Goal: Task Accomplishment & Management: Manage account settings

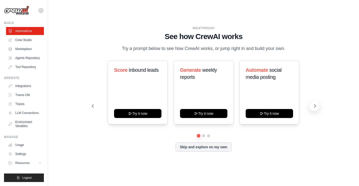
click at [313, 104] on icon at bounding box center [314, 106] width 5 height 5
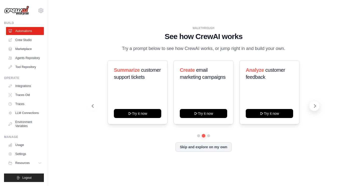
click at [311, 107] on button at bounding box center [314, 106] width 10 height 10
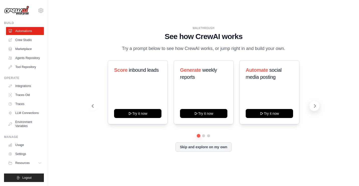
click at [315, 105] on icon at bounding box center [314, 106] width 5 height 5
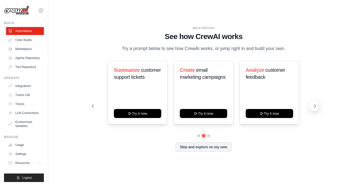
click at [315, 105] on icon at bounding box center [314, 106] width 5 height 5
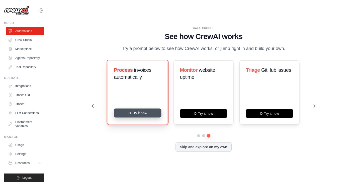
click at [146, 114] on button "Try it now" at bounding box center [137, 113] width 47 height 9
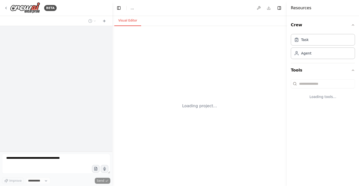
select select "****"
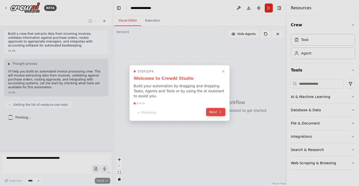
click at [217, 108] on button "Next" at bounding box center [215, 112] width 19 height 8
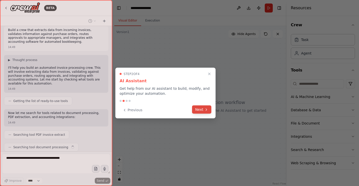
scroll to position [16, 0]
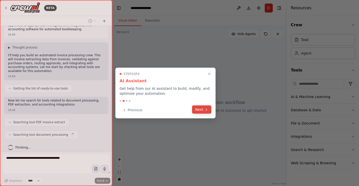
click at [206, 113] on button "Next" at bounding box center [201, 110] width 19 height 8
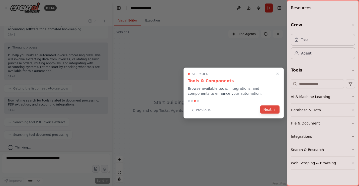
scroll to position [29, 0]
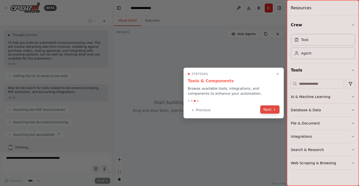
click at [270, 109] on button "Next" at bounding box center [269, 110] width 19 height 8
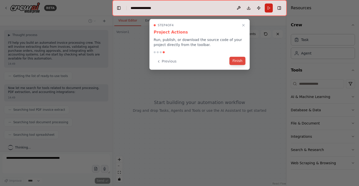
scroll to position [41, 0]
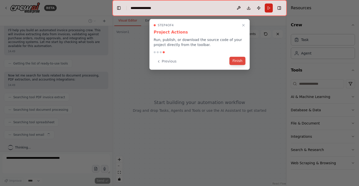
click at [233, 62] on button "Finish" at bounding box center [237, 61] width 16 height 8
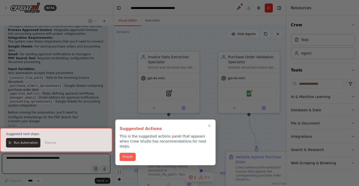
scroll to position [462, 0]
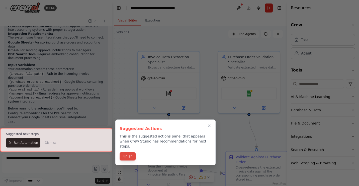
click at [122, 153] on button "Finish" at bounding box center [127, 157] width 16 height 8
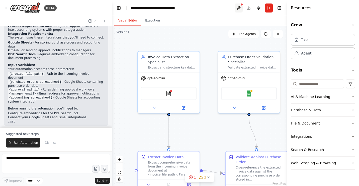
click at [238, 8] on button at bounding box center [238, 8] width 8 height 9
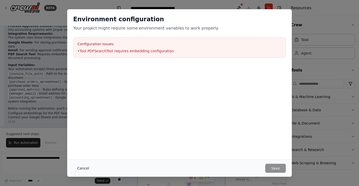
click at [83, 167] on button "Cancel" at bounding box center [83, 168] width 20 height 9
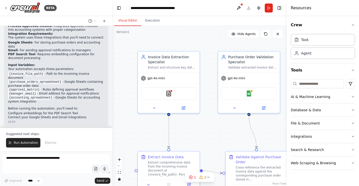
click at [110, 52] on div at bounding box center [111, 93] width 2 height 186
click at [12, 6] on img at bounding box center [25, 7] width 30 height 11
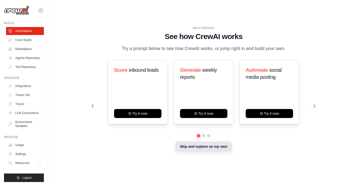
click at [198, 148] on button "Skip and explore on my own" at bounding box center [203, 147] width 56 height 10
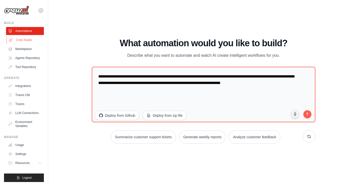
click at [35, 39] on link "Crew Studio" at bounding box center [26, 40] width 38 height 8
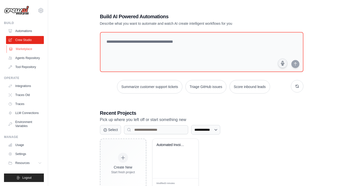
click at [30, 49] on link "Marketplace" at bounding box center [26, 49] width 38 height 8
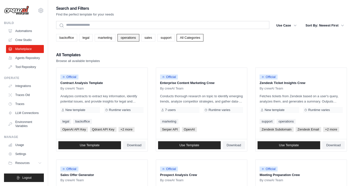
click at [131, 38] on link "operations" at bounding box center [128, 38] width 22 height 8
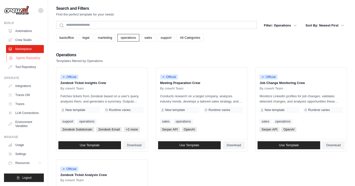
click at [35, 56] on link "Agents Repository" at bounding box center [26, 58] width 38 height 8
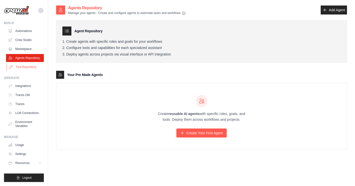
click at [27, 66] on link "Tool Repository" at bounding box center [26, 67] width 38 height 8
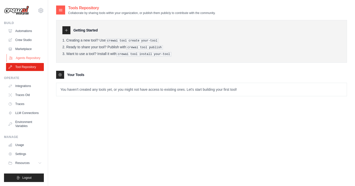
click at [26, 54] on link "Agents Repository" at bounding box center [26, 58] width 38 height 8
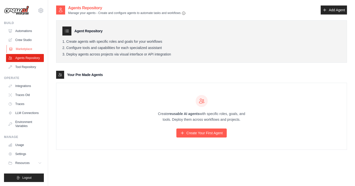
click at [26, 47] on link "Marketplace" at bounding box center [26, 49] width 38 height 8
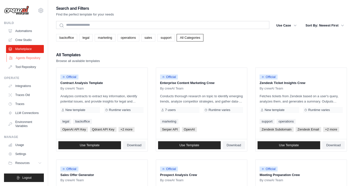
click at [34, 59] on link "Agents Repository" at bounding box center [26, 58] width 38 height 8
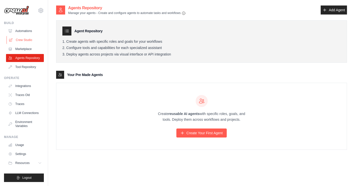
click at [31, 40] on link "Crew Studio" at bounding box center [26, 40] width 38 height 8
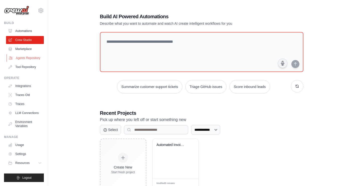
click at [26, 56] on link "Agents Repository" at bounding box center [26, 58] width 38 height 8
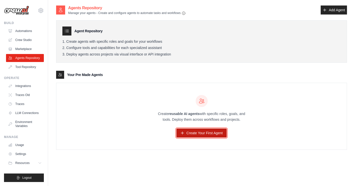
click at [195, 133] on link "Create Your First Agent" at bounding box center [201, 133] width 50 height 9
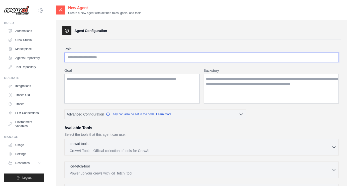
click at [187, 56] on input "Role" at bounding box center [201, 58] width 274 height 10
type input "**********"
click at [155, 87] on textarea "Goal" at bounding box center [131, 89] width 135 height 30
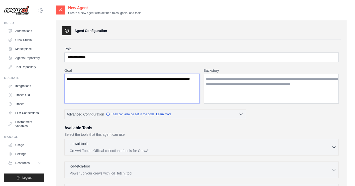
click at [136, 81] on textarea "**********" at bounding box center [131, 89] width 135 height 30
type textarea "**********"
click at [218, 80] on textarea "Backstory" at bounding box center [271, 89] width 135 height 30
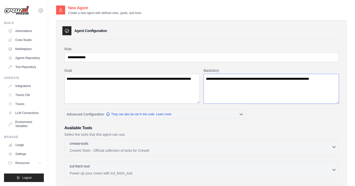
type textarea "**********"
click at [159, 148] on p "CrewAI Tools - Official collection of tools for CrewAI" at bounding box center [201, 150] width 262 height 5
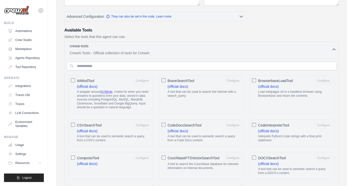
scroll to position [108, 0]
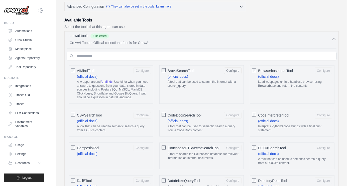
click at [333, 38] on icon "button" at bounding box center [333, 39] width 5 height 5
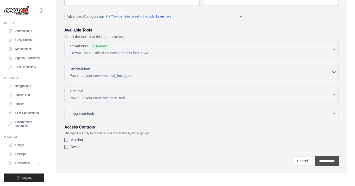
click at [332, 161] on input "**********" at bounding box center [327, 162] width 24 height 10
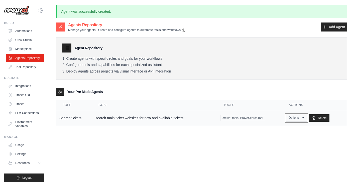
click at [304, 119] on icon "button" at bounding box center [303, 118] width 4 height 4
click at [297, 128] on link "Show" at bounding box center [289, 129] width 36 height 9
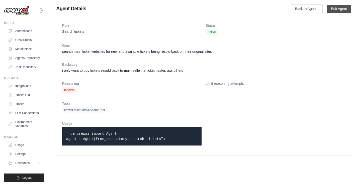
click at [339, 7] on link "Edit Agent" at bounding box center [339, 9] width 24 height 8
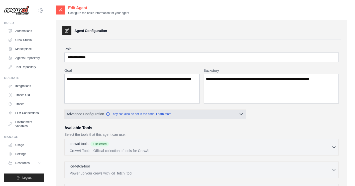
click at [242, 114] on icon "button" at bounding box center [241, 115] width 3 height 2
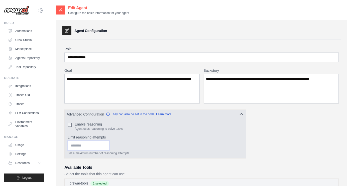
click at [80, 145] on input "Limit reasoning attempts" at bounding box center [89, 146] width 42 height 10
type input "*"
click at [147, 132] on div "Enable reasoning Agent uses reasoning to solve tasks Limit reasoning attempts *…" at bounding box center [155, 139] width 175 height 34
